Goal: Information Seeking & Learning: Find specific fact

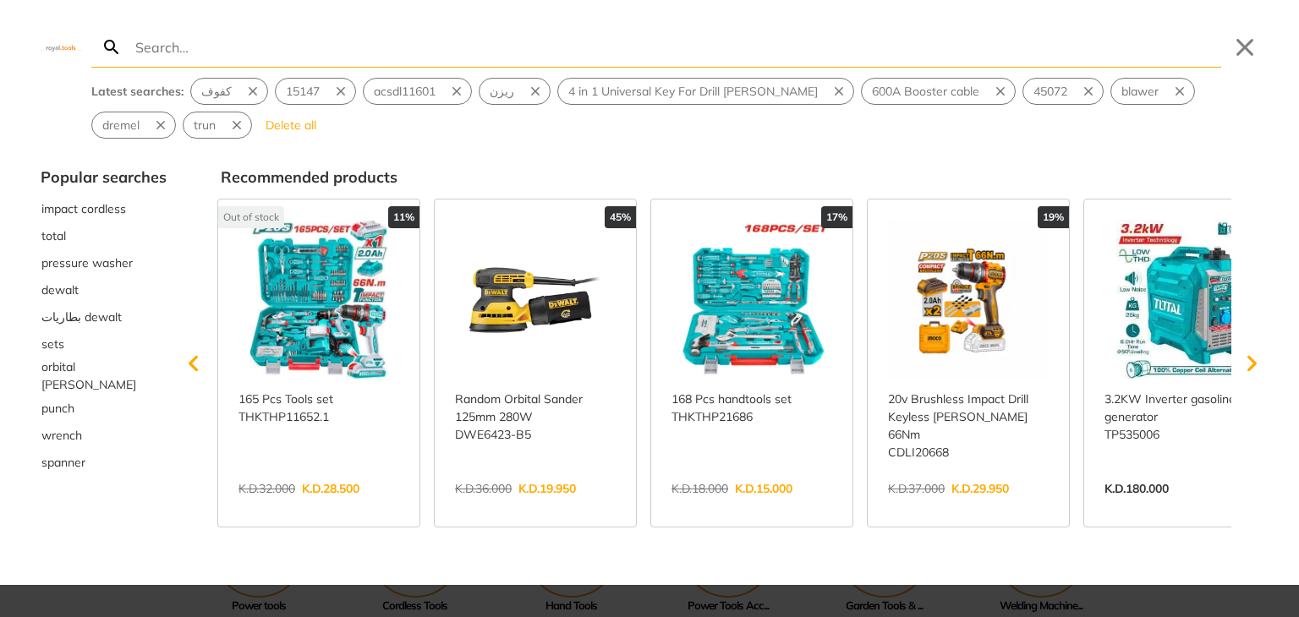
click at [322, 47] on input "Search" at bounding box center [676, 47] width 1089 height 40
click at [1241, 52] on button "Close" at bounding box center [1244, 47] width 27 height 27
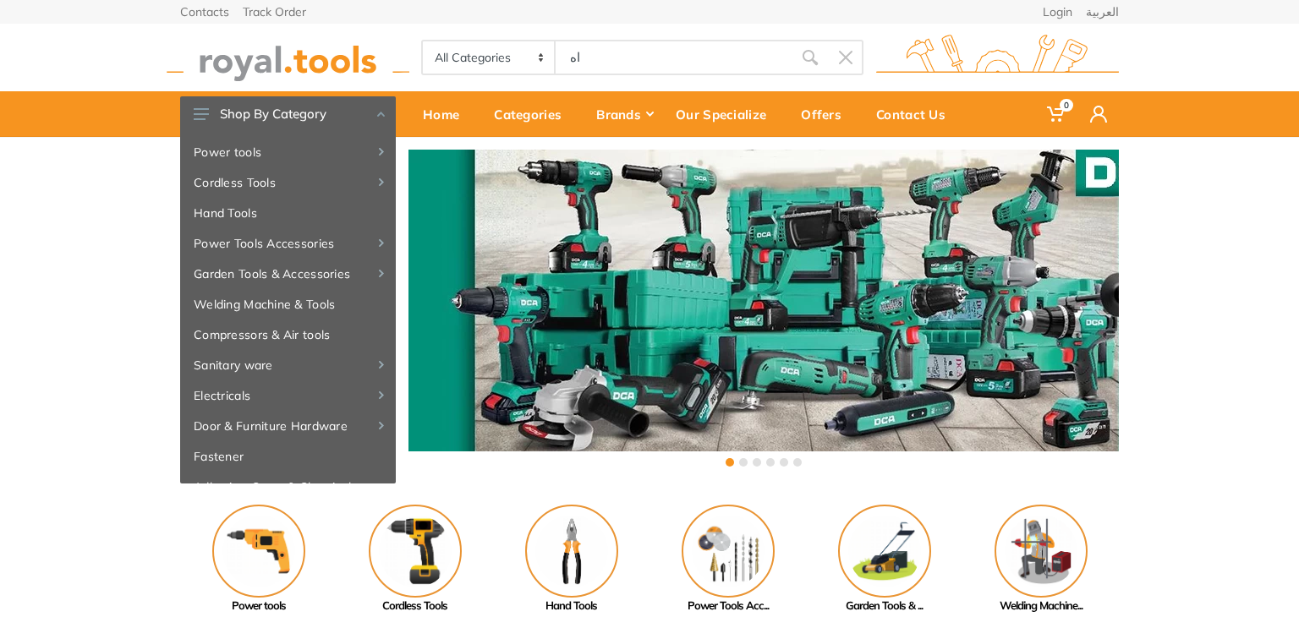
type input "اه"
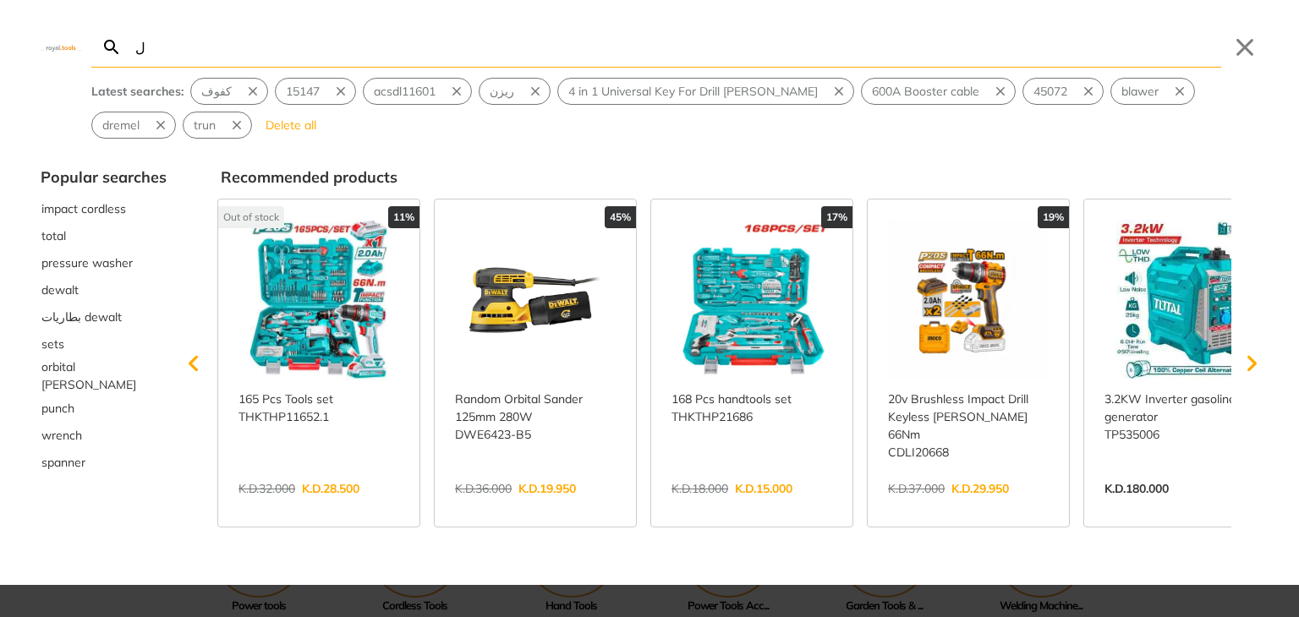
type input "ل"
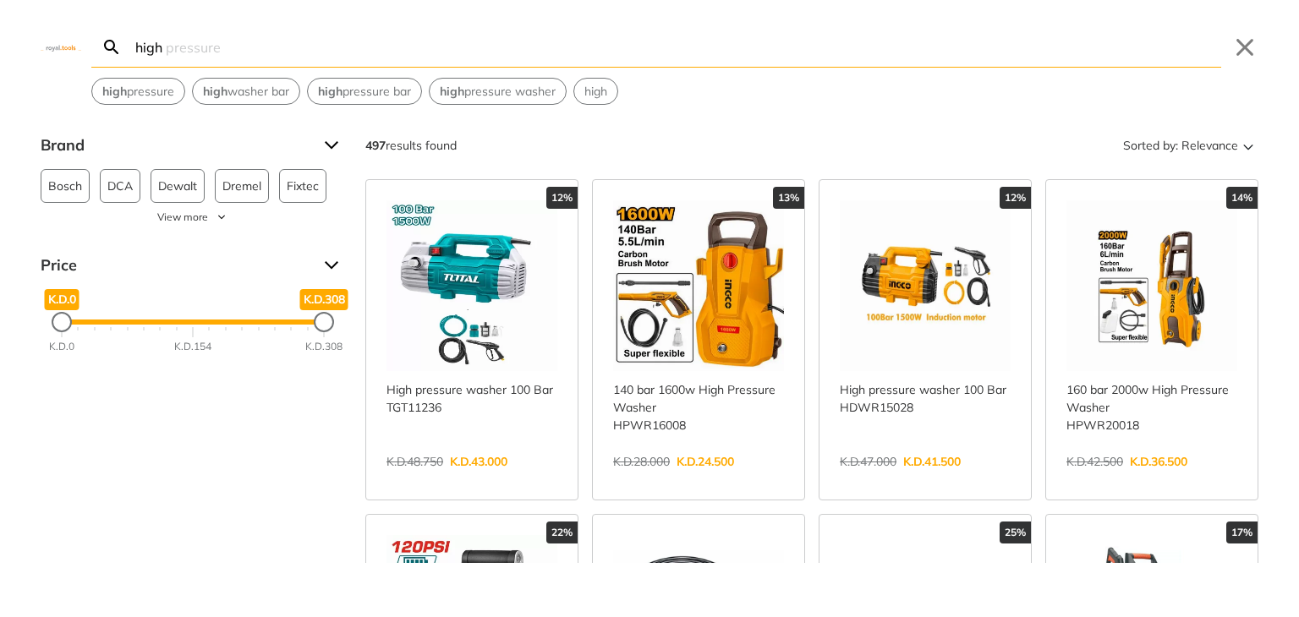
type input "high"
click at [723, 480] on link "View more →" at bounding box center [698, 480] width 171 height 0
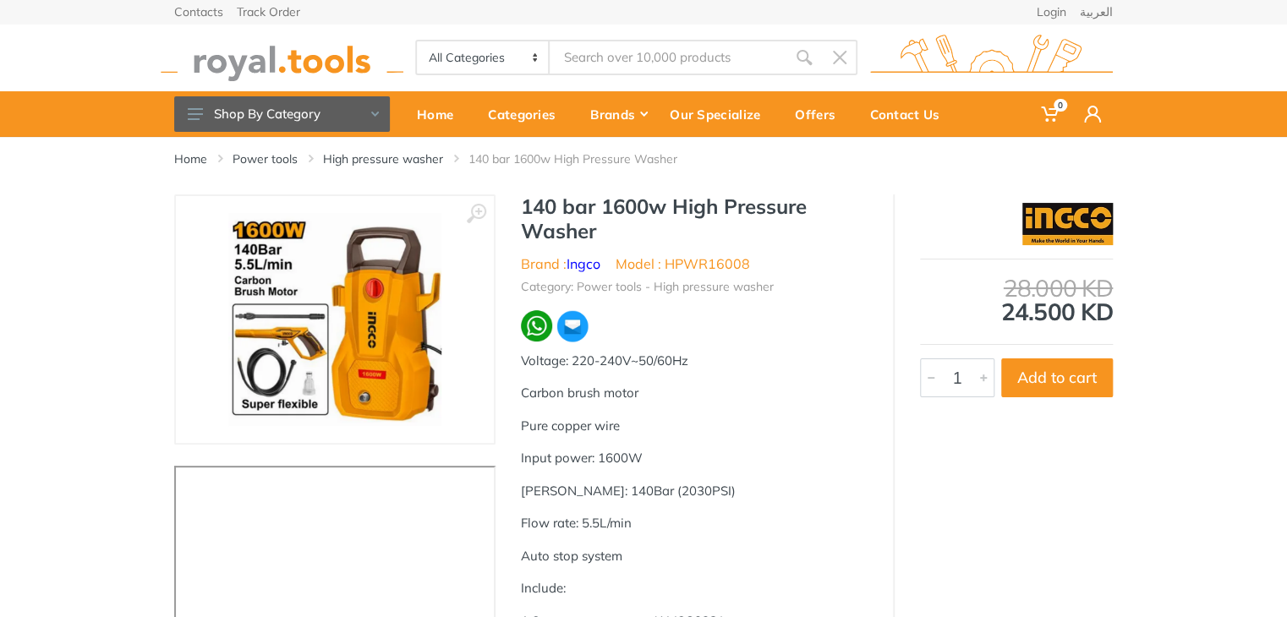
type input "high"
click at [399, 157] on link "High pressure washer" at bounding box center [383, 159] width 120 height 17
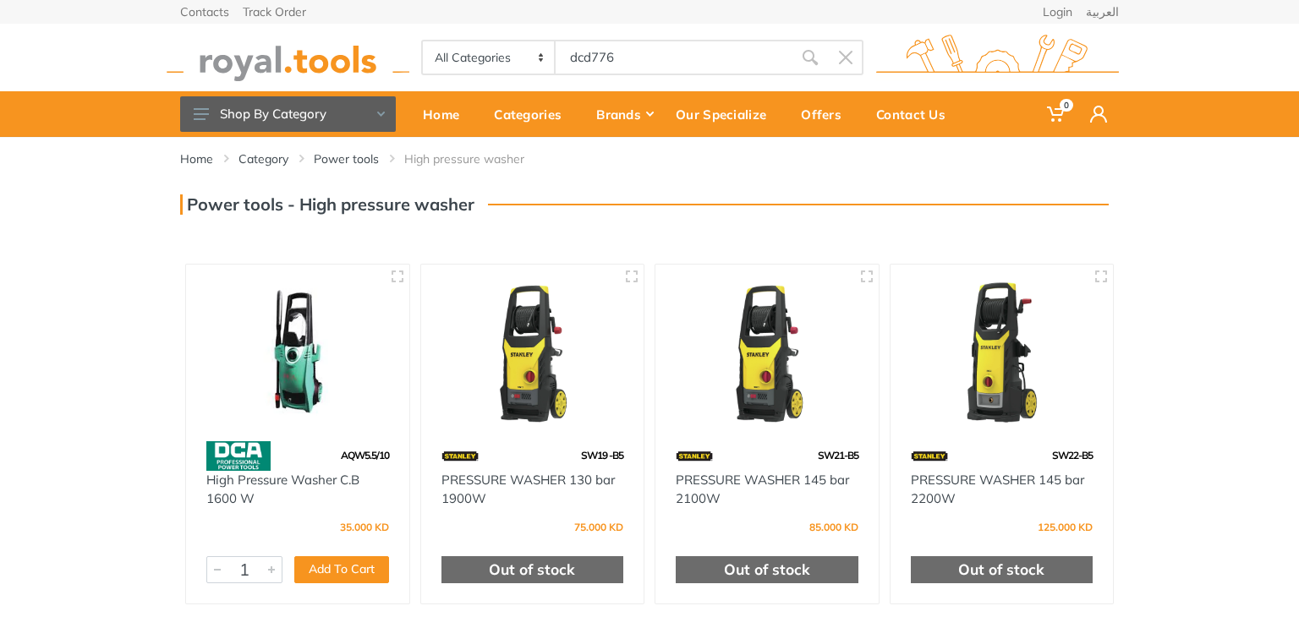
type input "dcd776"
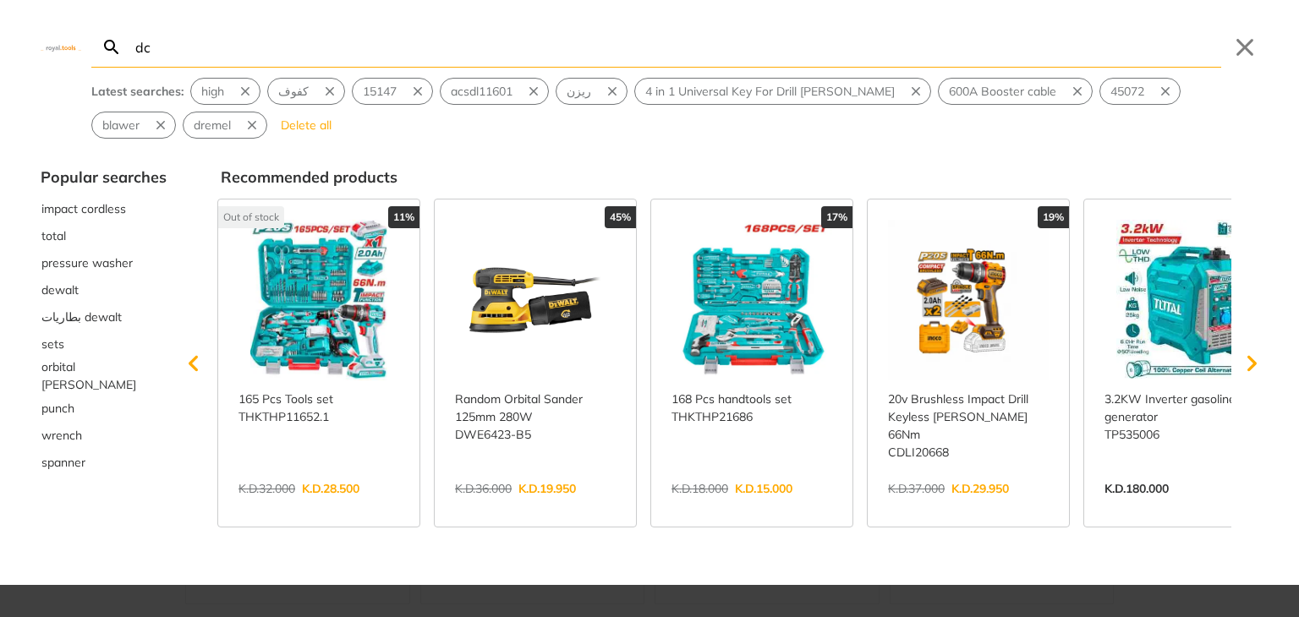
type input "dc"
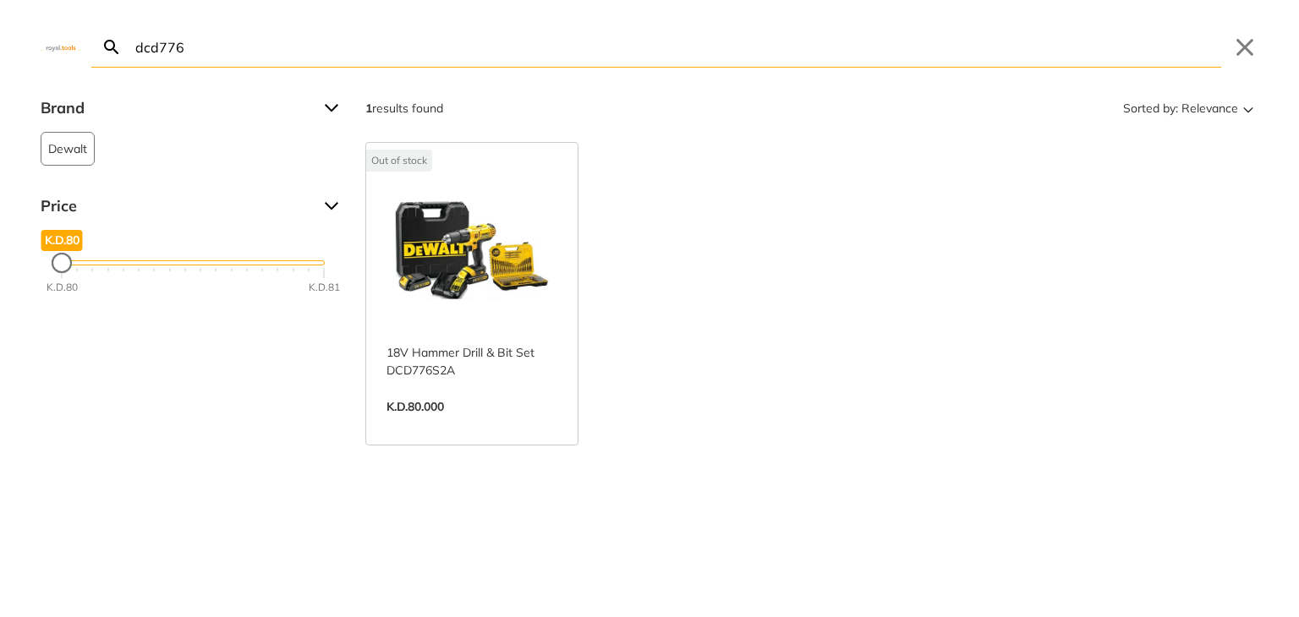
type input "dcd776"
click at [496, 425] on link "View more →" at bounding box center [472, 425] width 171 height 0
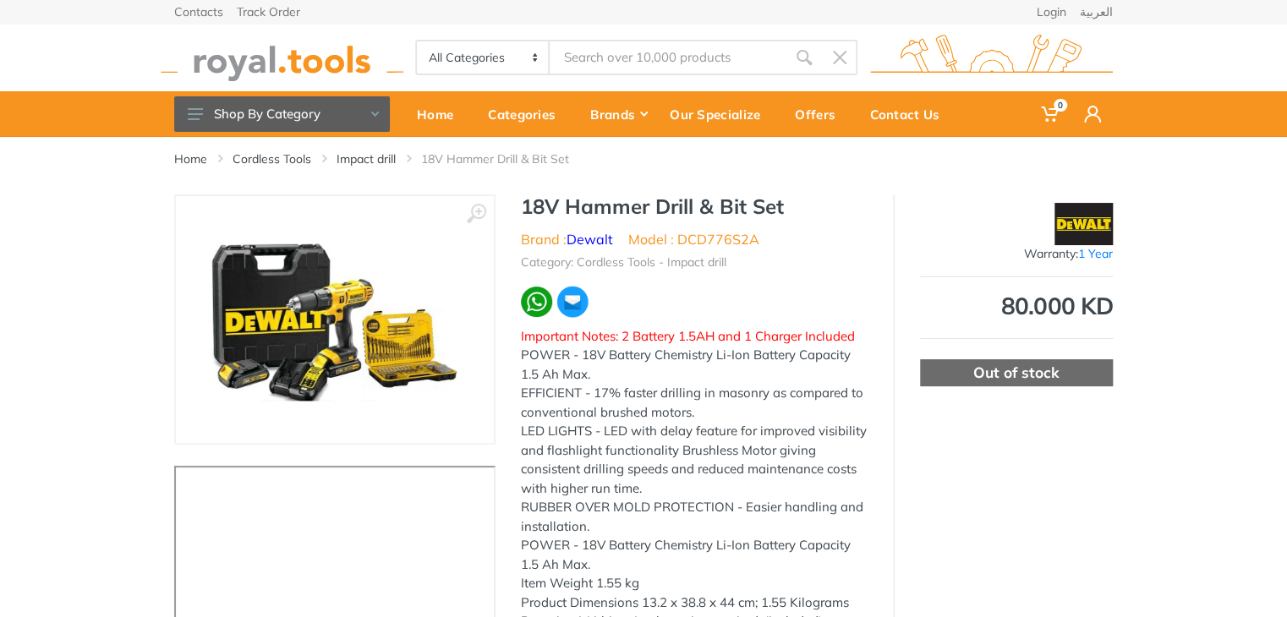
type input "dcd776"
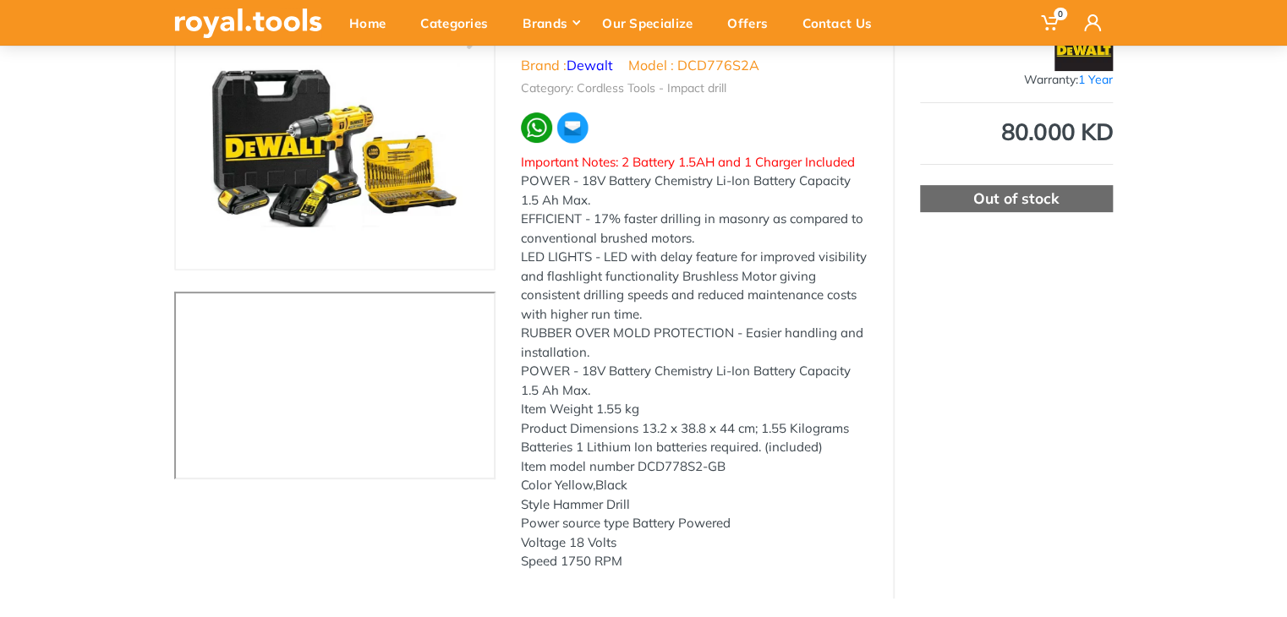
scroll to position [175, 0]
drag, startPoint x: 732, startPoint y: 469, endPoint x: 637, endPoint y: 463, distance: 95.0
click at [637, 463] on div "Item model number ‎DCD778S2-GB" at bounding box center [694, 466] width 347 height 19
copy div "‎DCD778S2-GB"
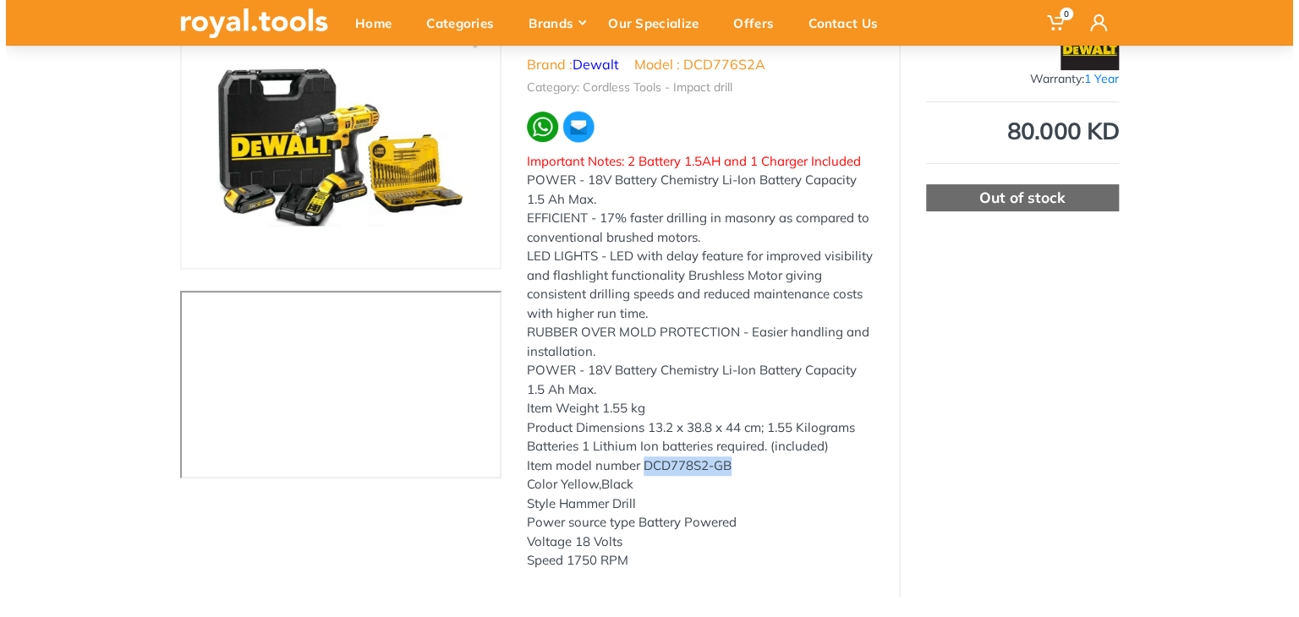
scroll to position [0, 0]
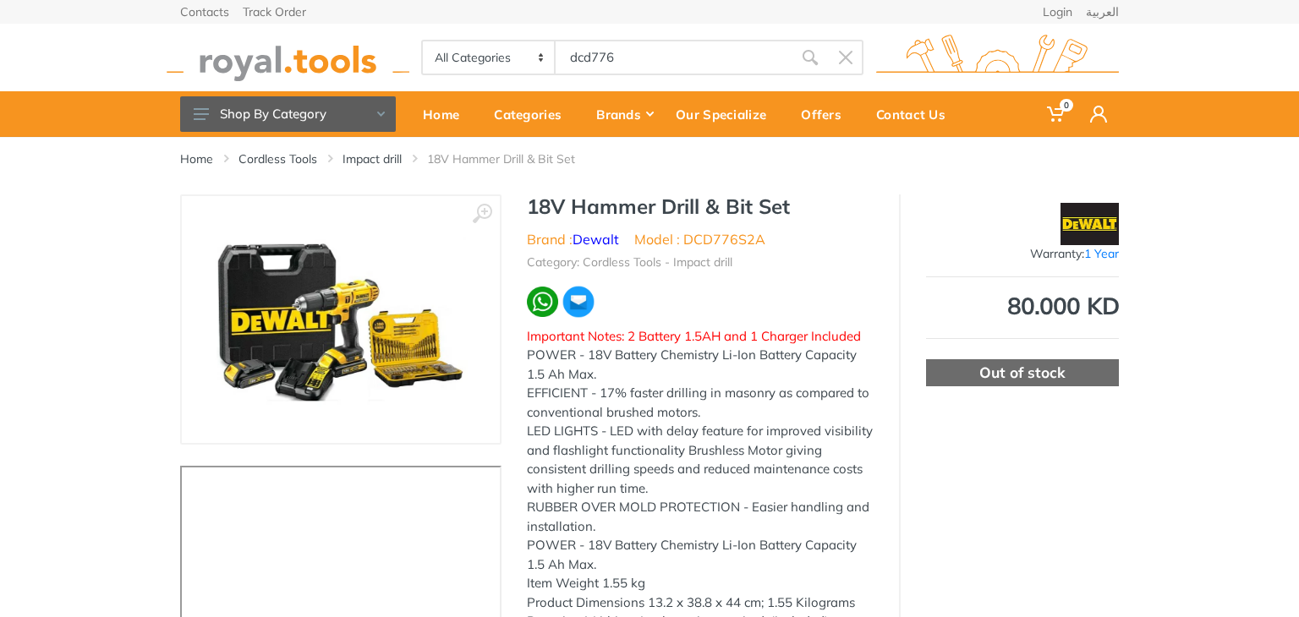
click at [523, 61] on body "0 0" at bounding box center [649, 308] width 1299 height 617
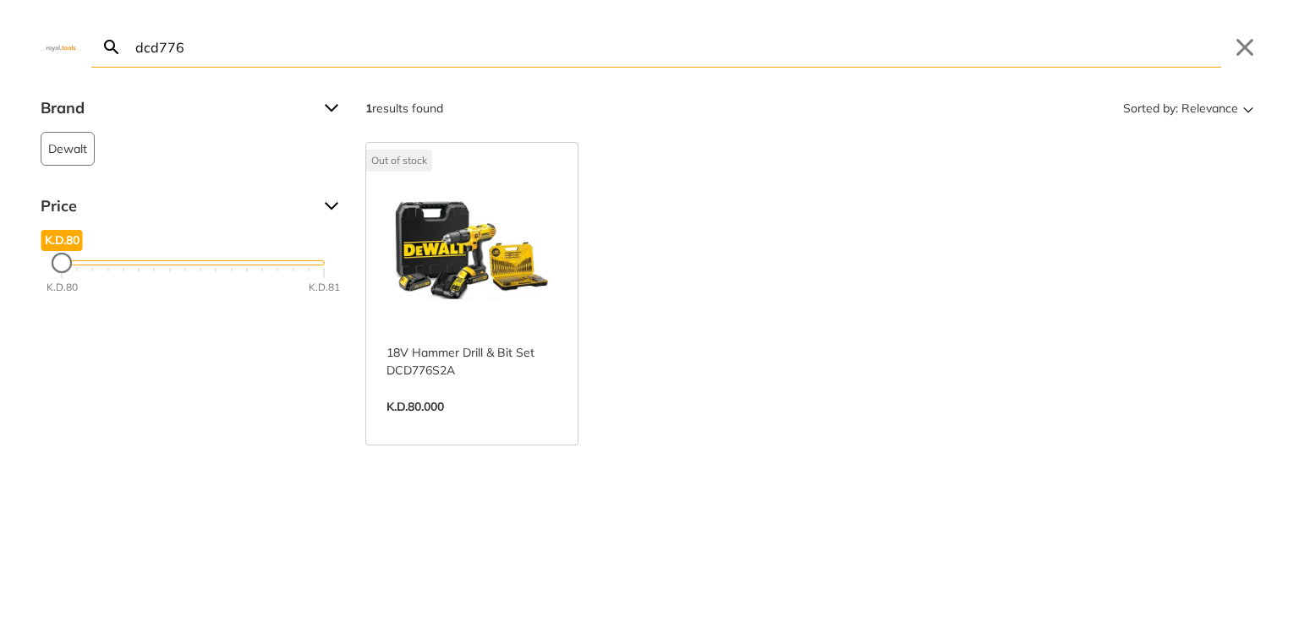
drag, startPoint x: 472, startPoint y: 46, endPoint x: 491, endPoint y: 132, distance: 88.4
click at [467, 48] on input "dcd776" at bounding box center [676, 47] width 1089 height 40
click at [513, 425] on link "View more →" at bounding box center [472, 425] width 171 height 0
drag, startPoint x: 180, startPoint y: 39, endPoint x: 73, endPoint y: 19, distance: 109.2
click at [73, 19] on div "dcd776 Search Submit Close" at bounding box center [649, 34] width 1299 height 68
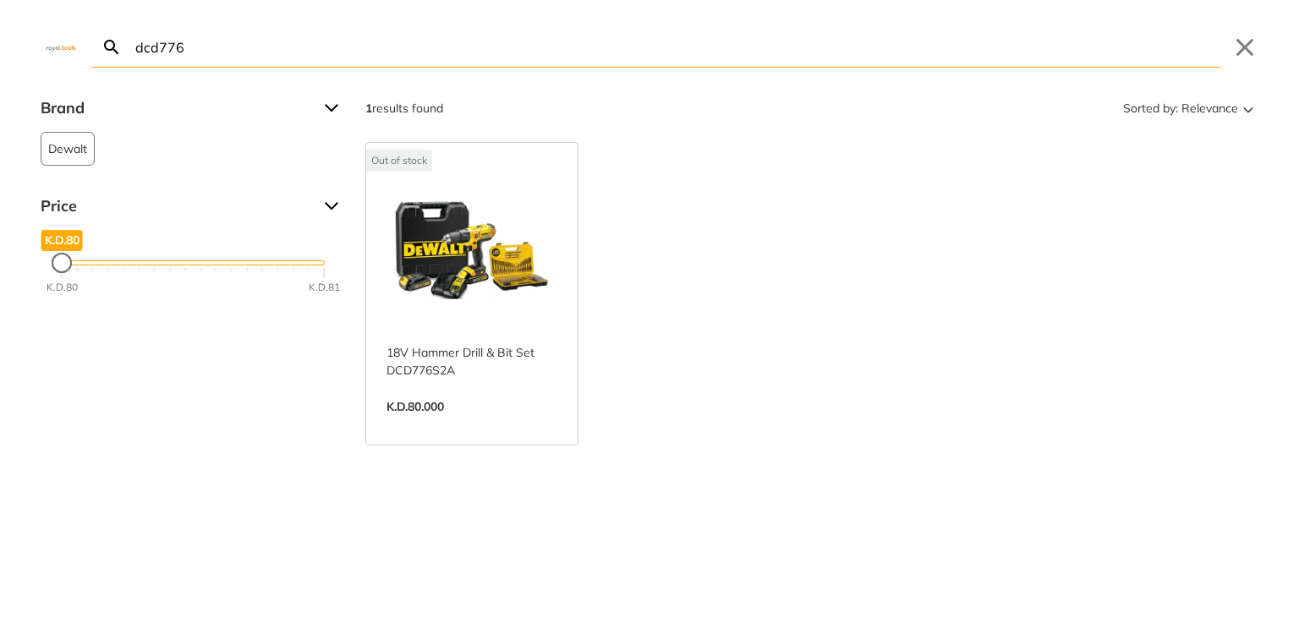
paste input "‎DCD778S2-GB"
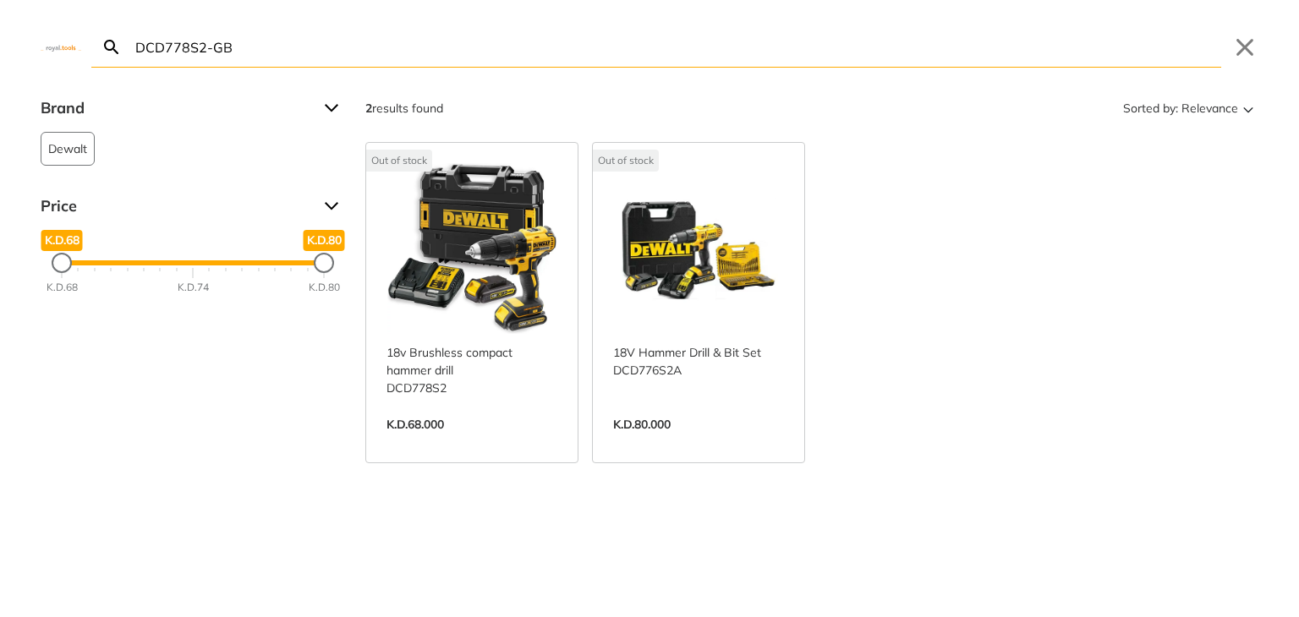
type input "‎DCD778S2-GB"
click at [487, 442] on link "View more →" at bounding box center [472, 442] width 171 height 0
click at [441, 442] on link "View more →" at bounding box center [472, 442] width 171 height 0
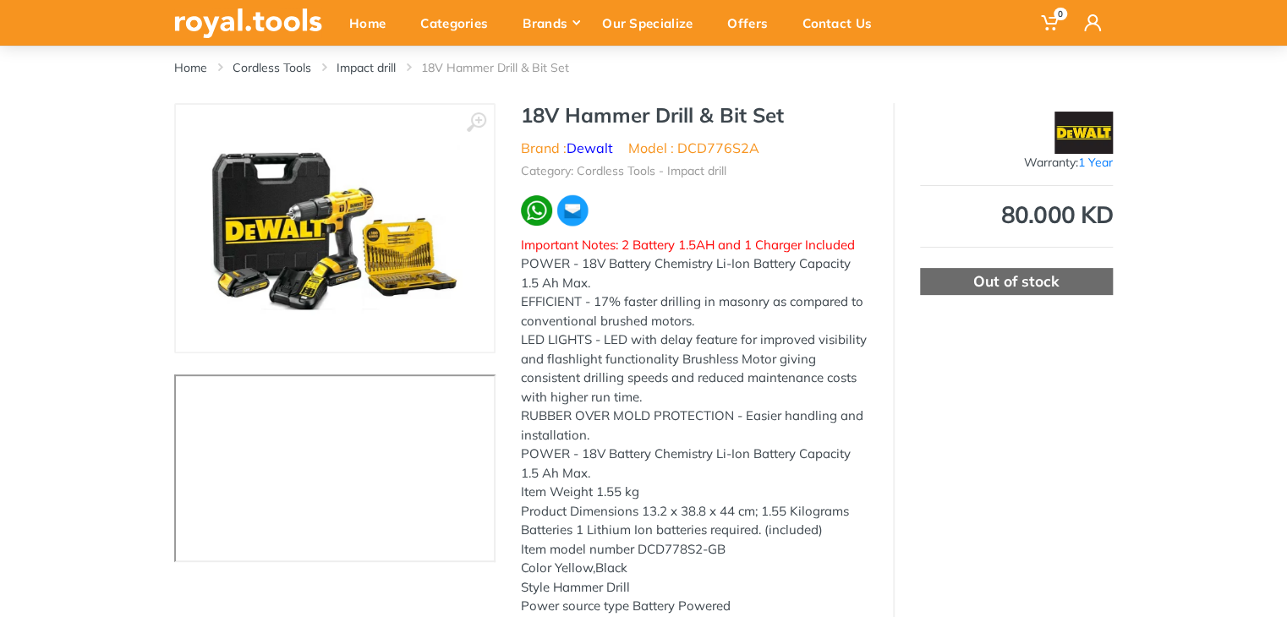
scroll to position [86, 0]
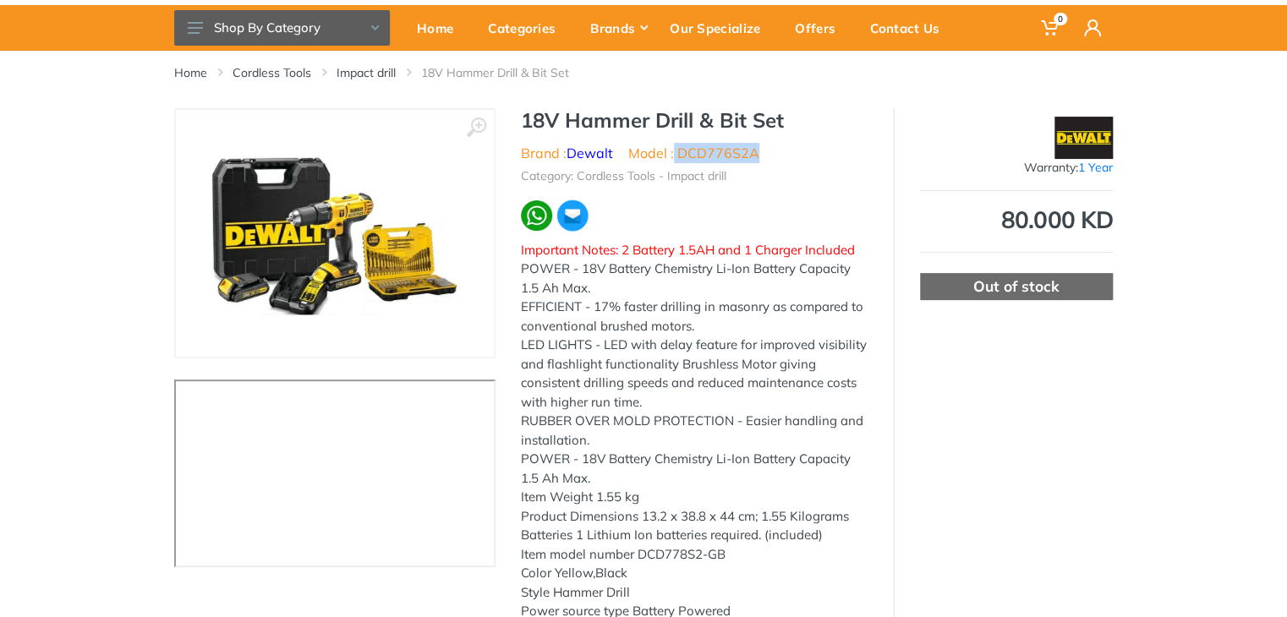
drag, startPoint x: 776, startPoint y: 157, endPoint x: 675, endPoint y: 156, distance: 100.7
click at [675, 156] on ul "Brand : Dewalt Model : DCD776S2A" at bounding box center [694, 153] width 347 height 20
copy li "DCD776S2A"
click at [765, 224] on div at bounding box center [694, 216] width 347 height 34
drag, startPoint x: 760, startPoint y: 155, endPoint x: 681, endPoint y: 150, distance: 78.8
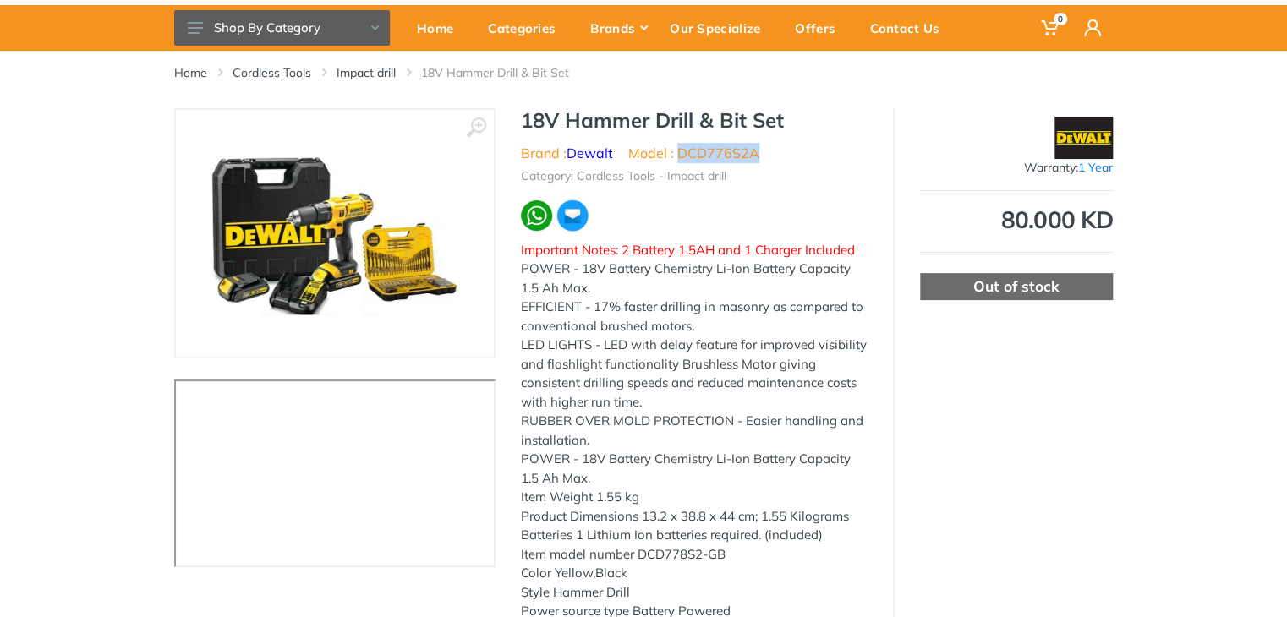
click at [681, 150] on ul "Brand : Dewalt Model : DCD776S2A" at bounding box center [694, 153] width 347 height 20
copy li "DCD776S2A"
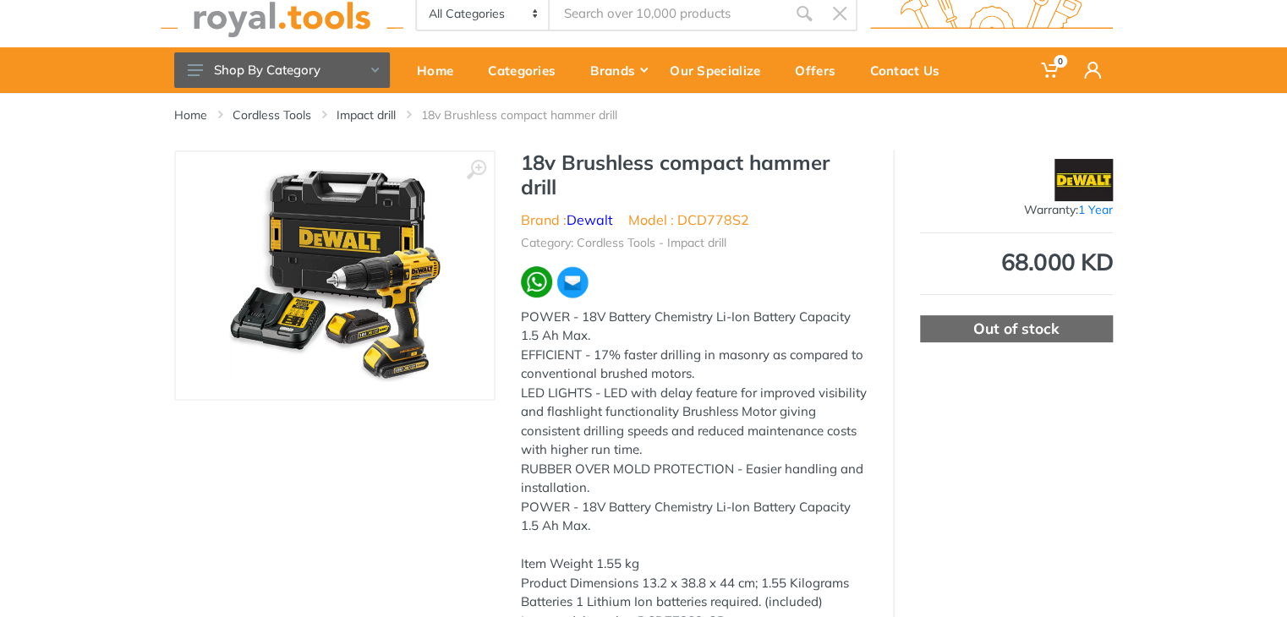
scroll to position [57, 0]
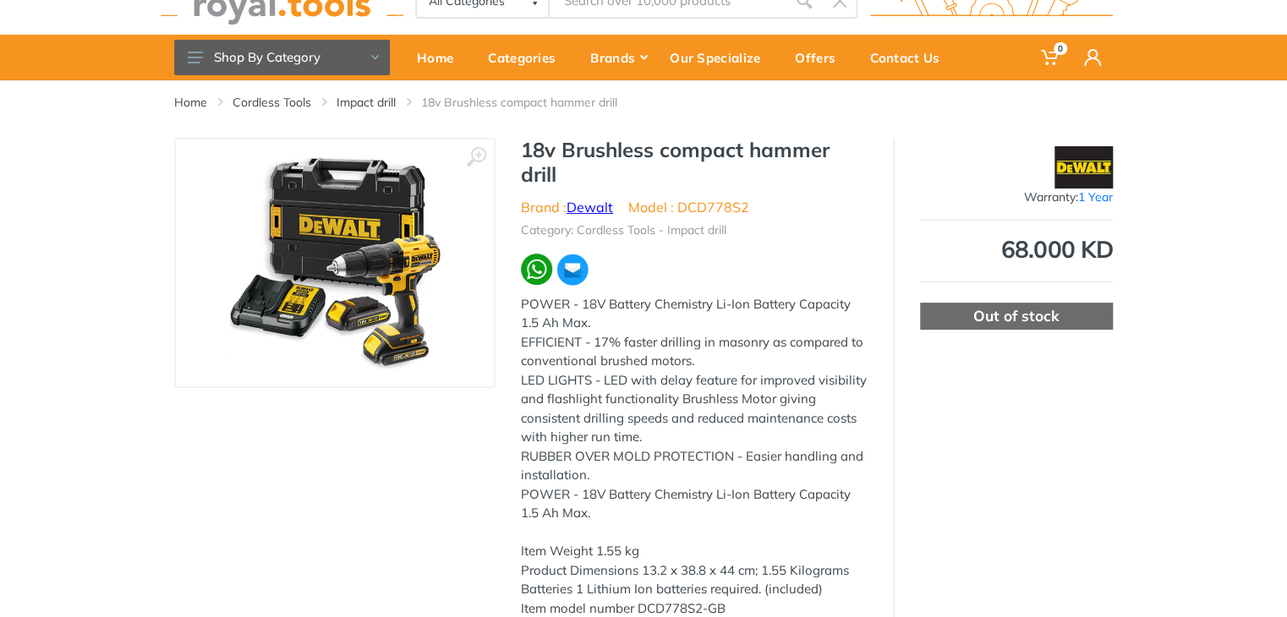
click at [593, 199] on link "Dewalt" at bounding box center [590, 207] width 47 height 17
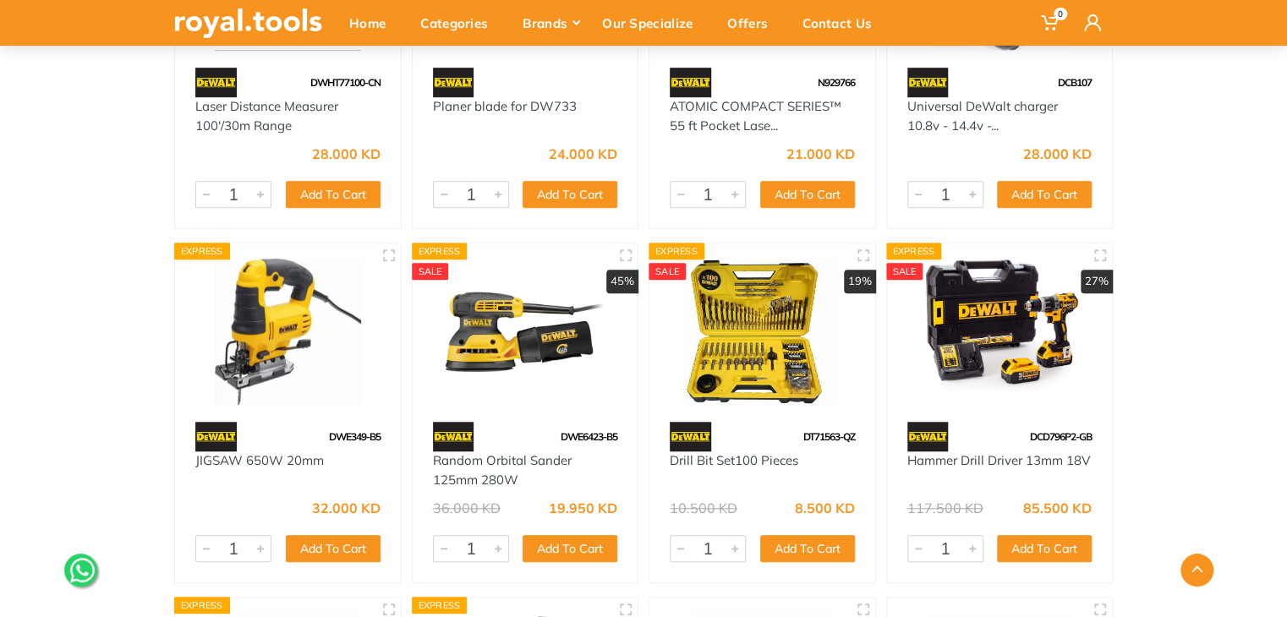
scroll to position [673, 0]
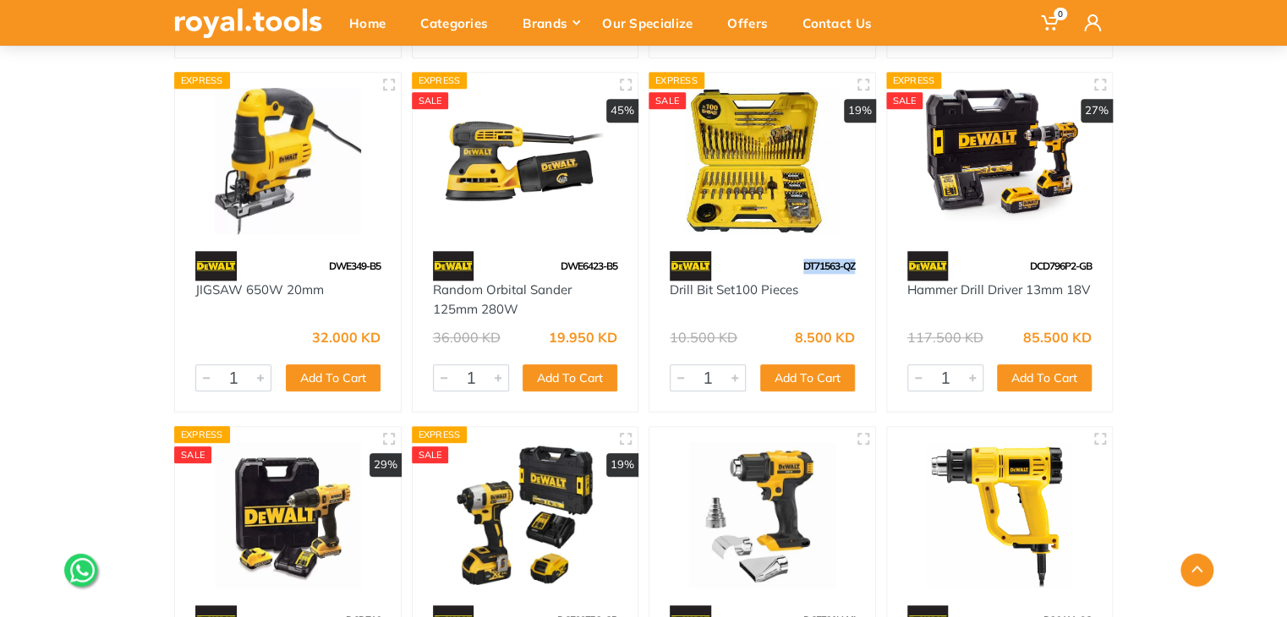
drag, startPoint x: 867, startPoint y: 274, endPoint x: 801, endPoint y: 264, distance: 66.7
click at [801, 264] on div "DT71563-QZ" at bounding box center [763, 266] width 226 height 30
copy span "DT71563-QZ"
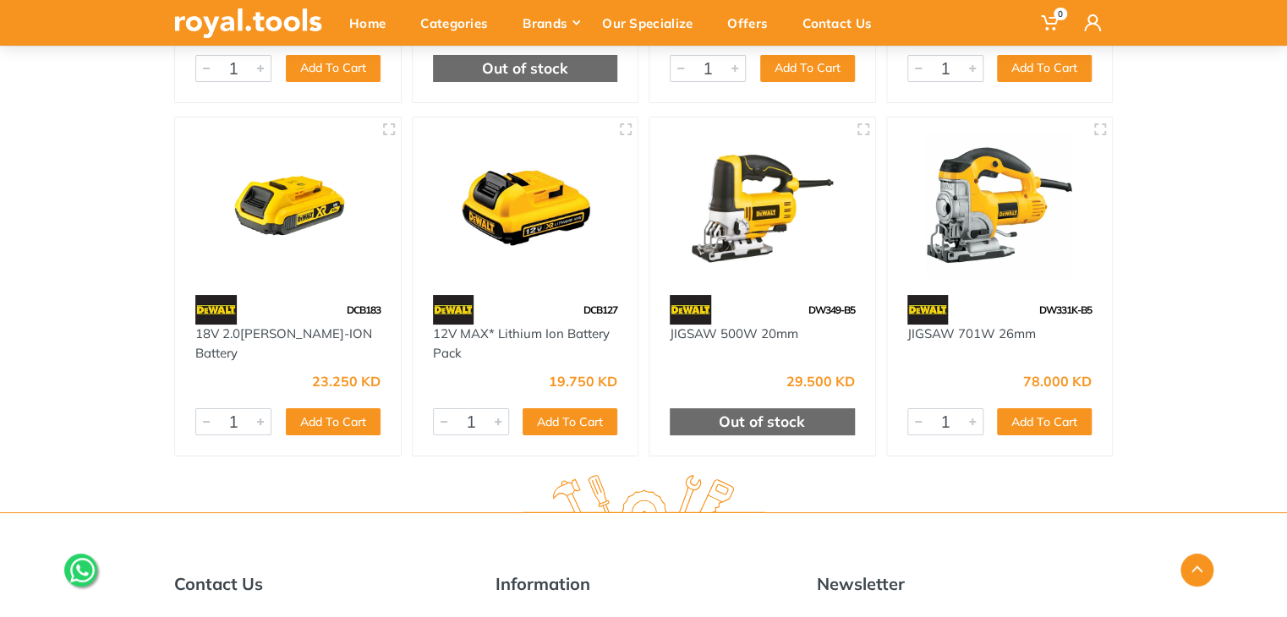
scroll to position [3386, 0]
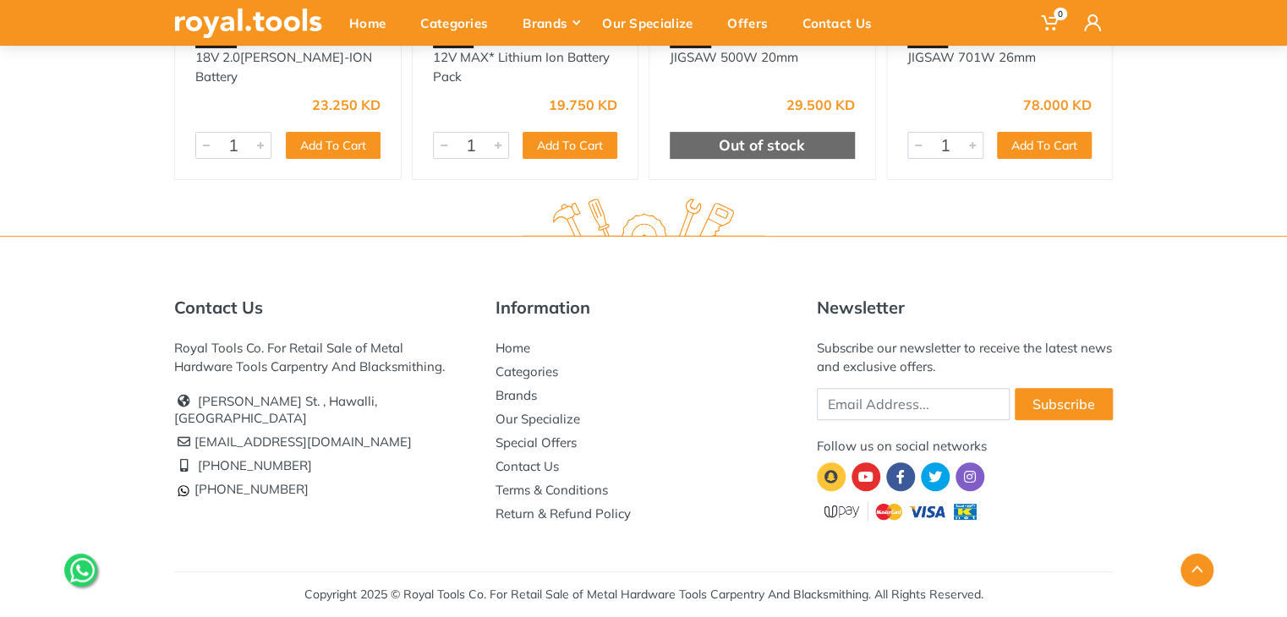
drag, startPoint x: 1286, startPoint y: 599, endPoint x: 1282, endPoint y: 530, distance: 68.6
click at [1282, 530] on div "Contact Us Royal Tools Co. For Retail Sale of Metal Hardware Tools Carpentry An…" at bounding box center [643, 426] width 1287 height 381
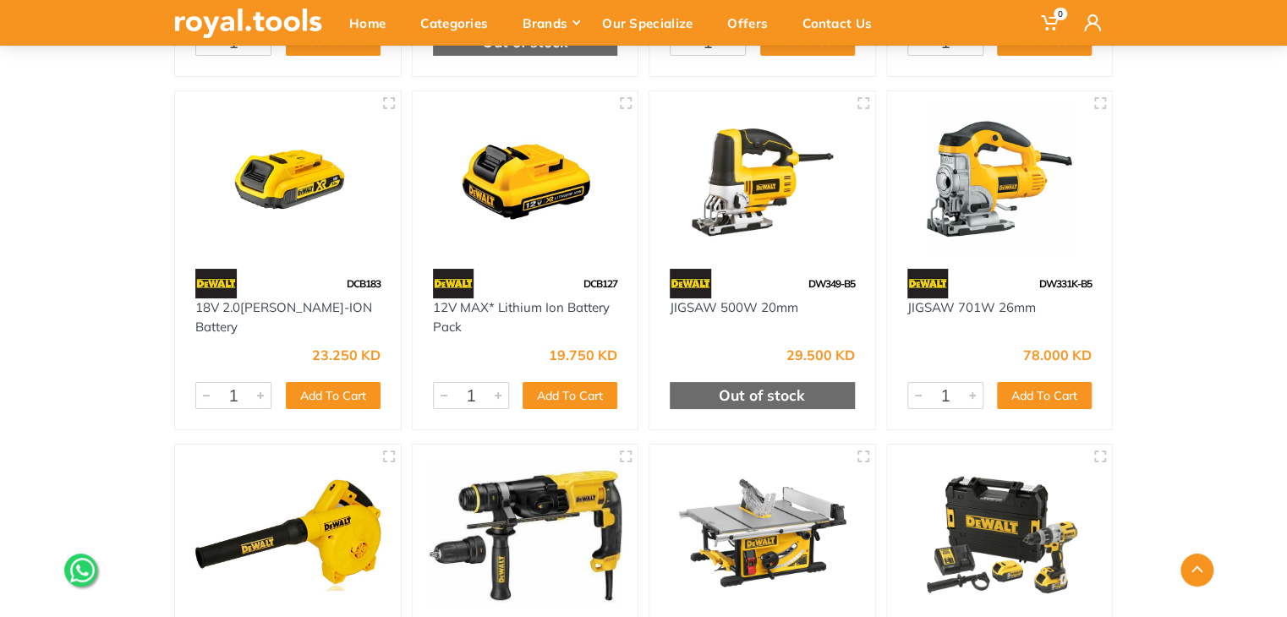
scroll to position [2781, 0]
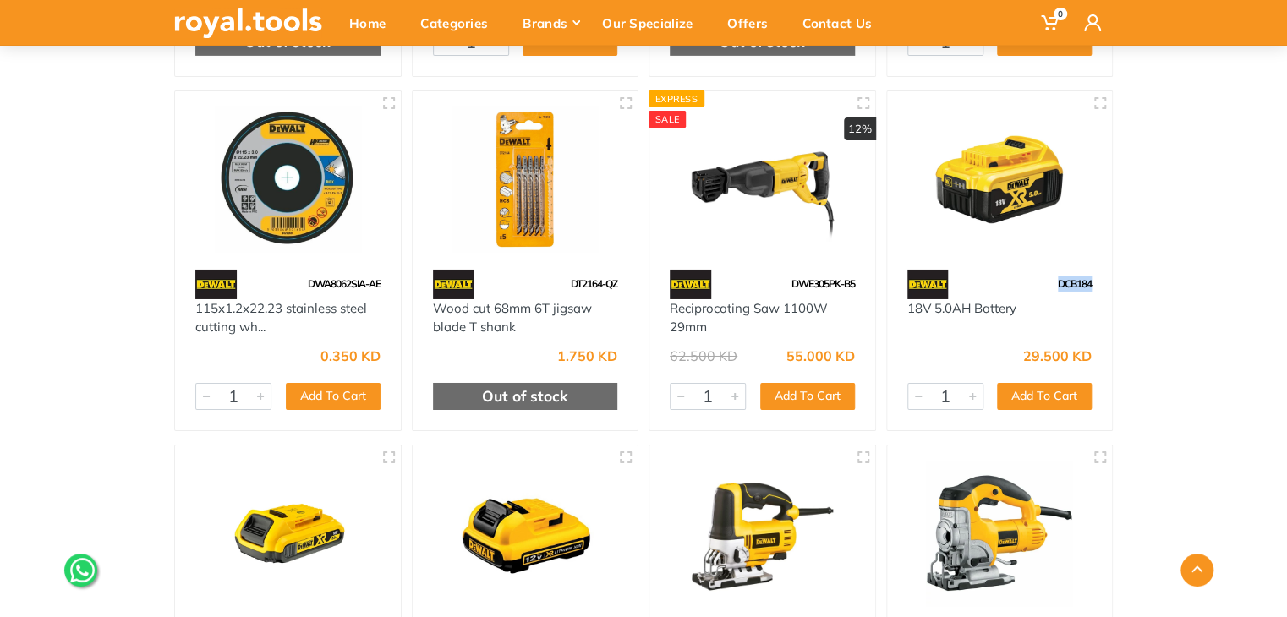
drag, startPoint x: 1099, startPoint y: 285, endPoint x: 1056, endPoint y: 285, distance: 43.1
click at [1056, 285] on div "DCB184" at bounding box center [1000, 285] width 226 height 30
copy span "DCB184"
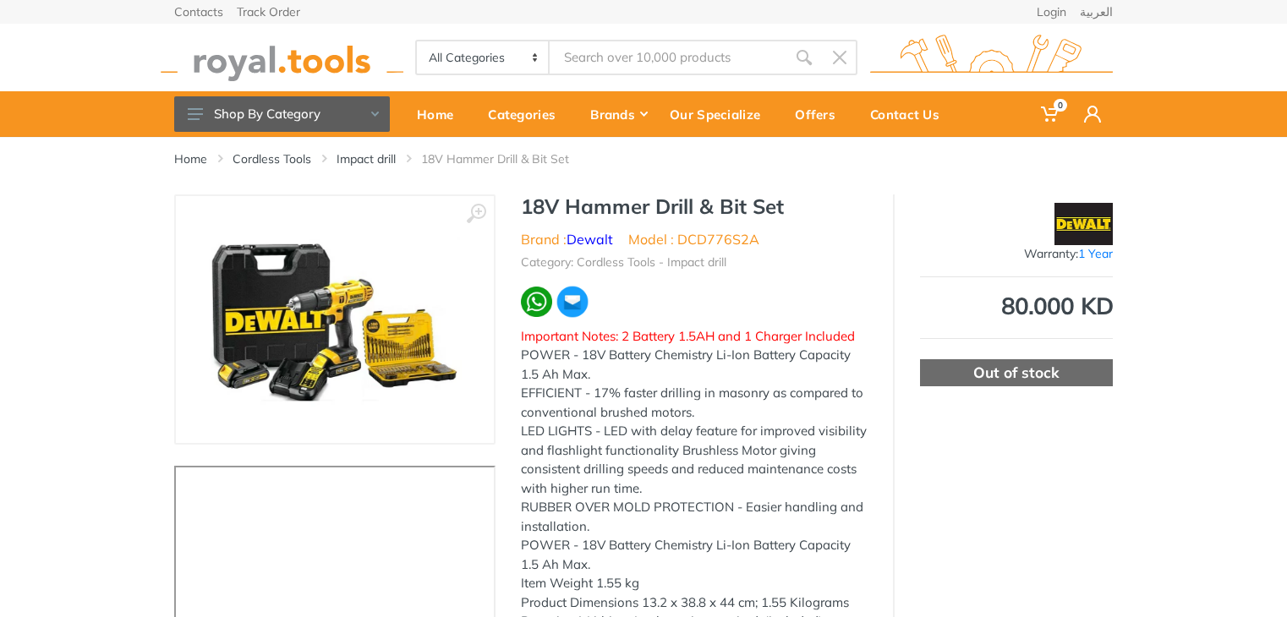
type input "‎DCD778S2-GB"
